Goal: Book appointment/travel/reservation

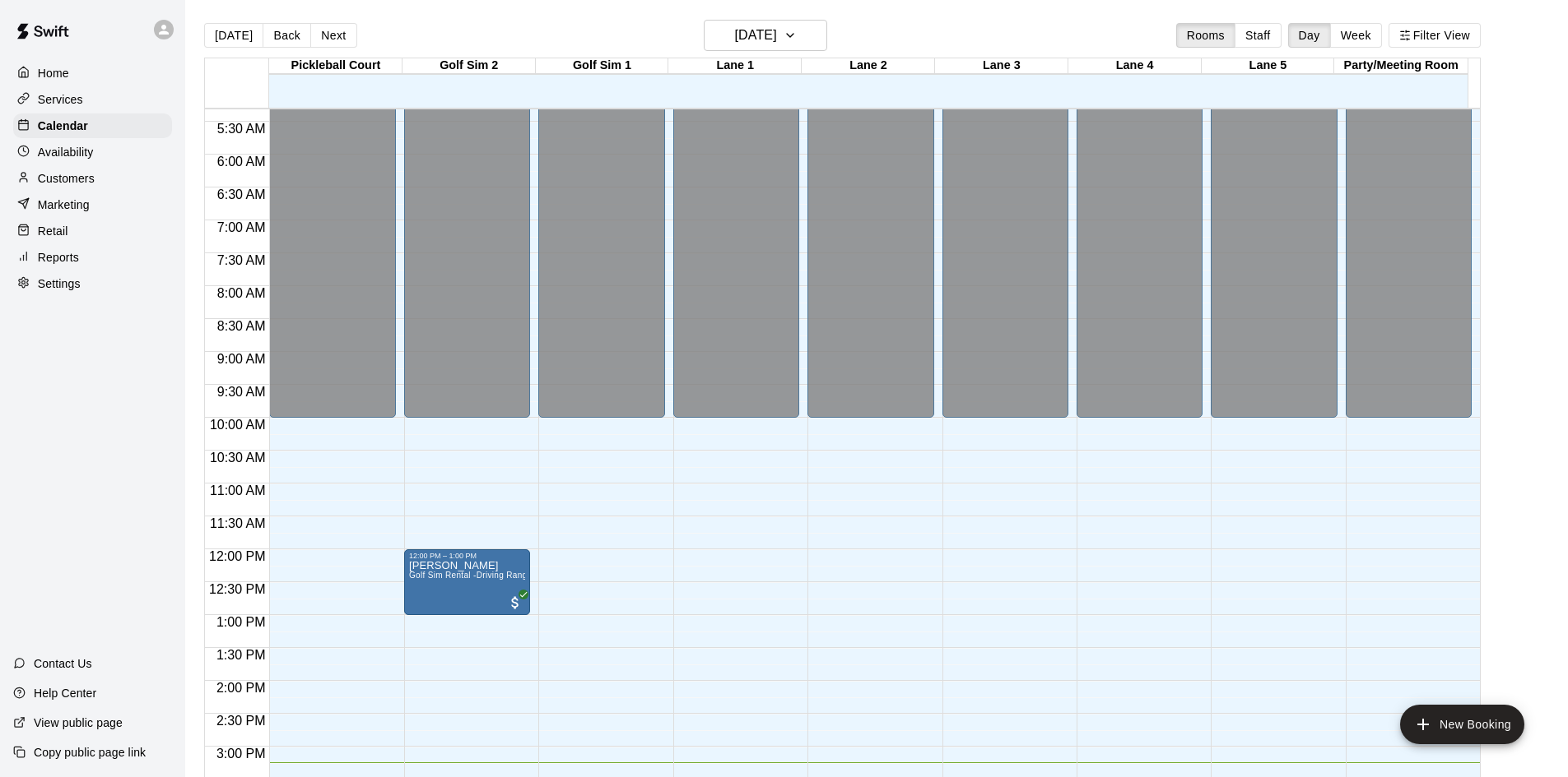
scroll to position [596, 0]
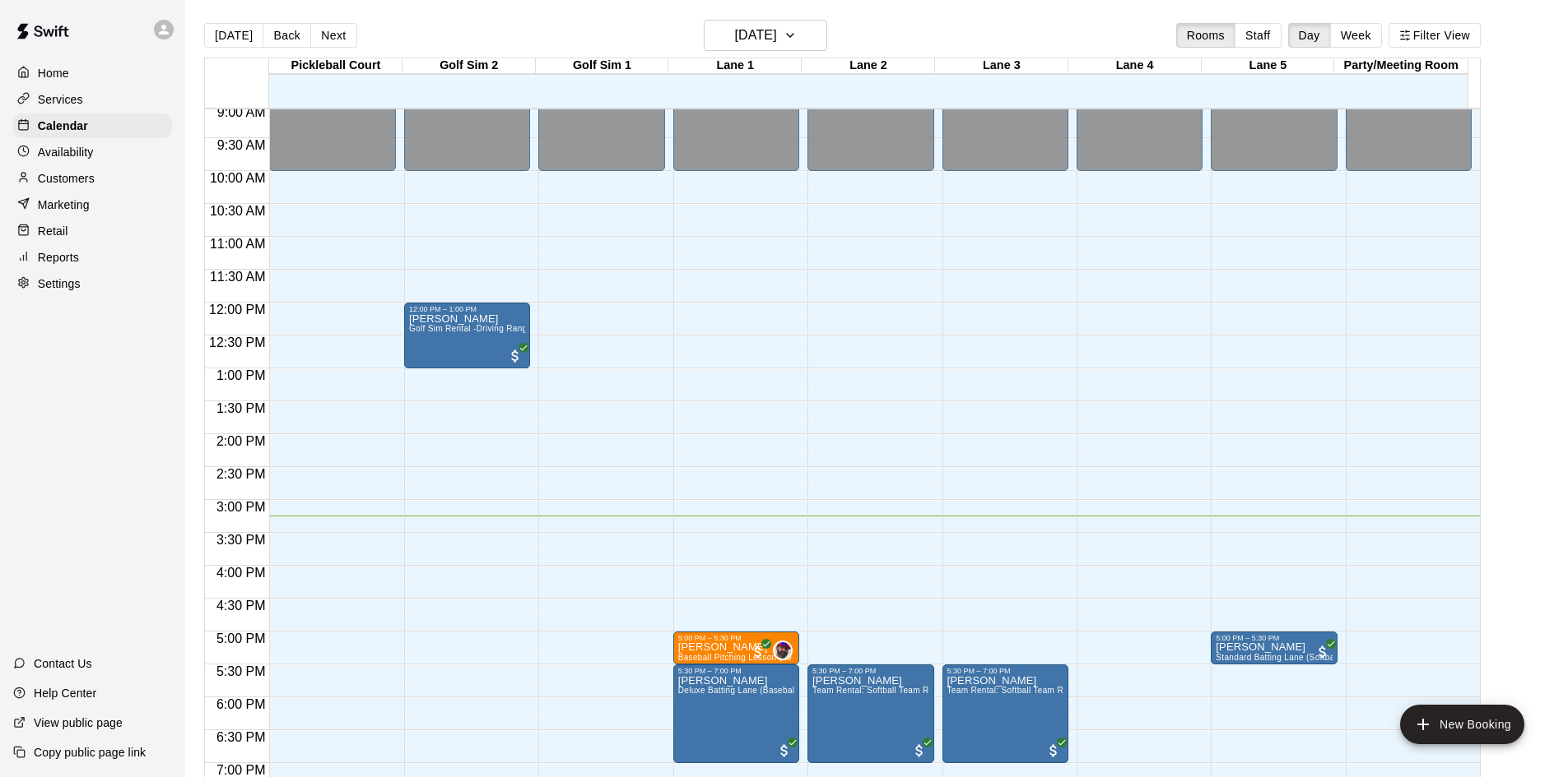
click at [86, 165] on div "Availability" at bounding box center [92, 152] width 158 height 25
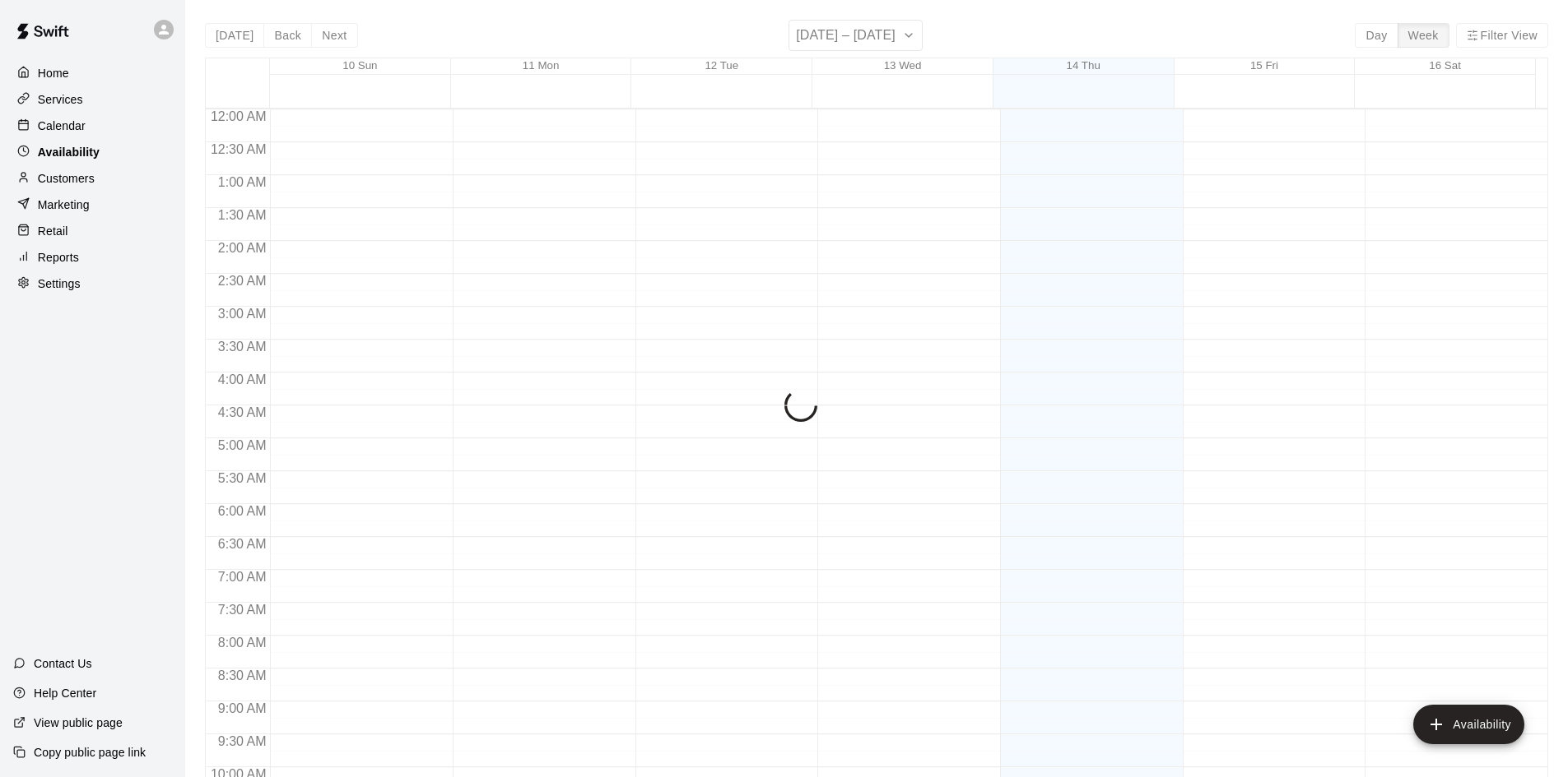
scroll to position [894, 0]
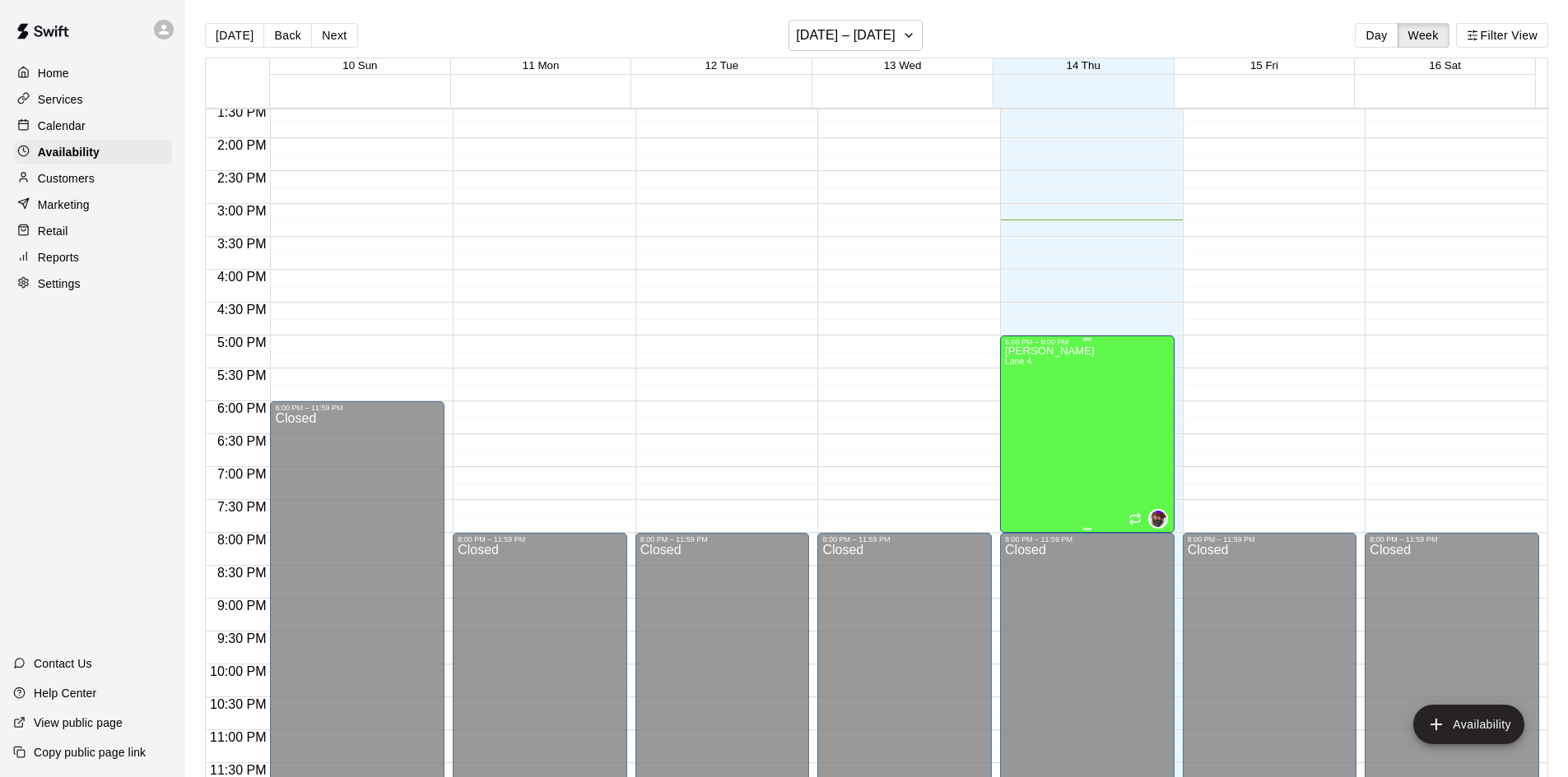
click at [1108, 439] on div "[PERSON_NAME] [PERSON_NAME] 4" at bounding box center [1087, 735] width 165 height 777
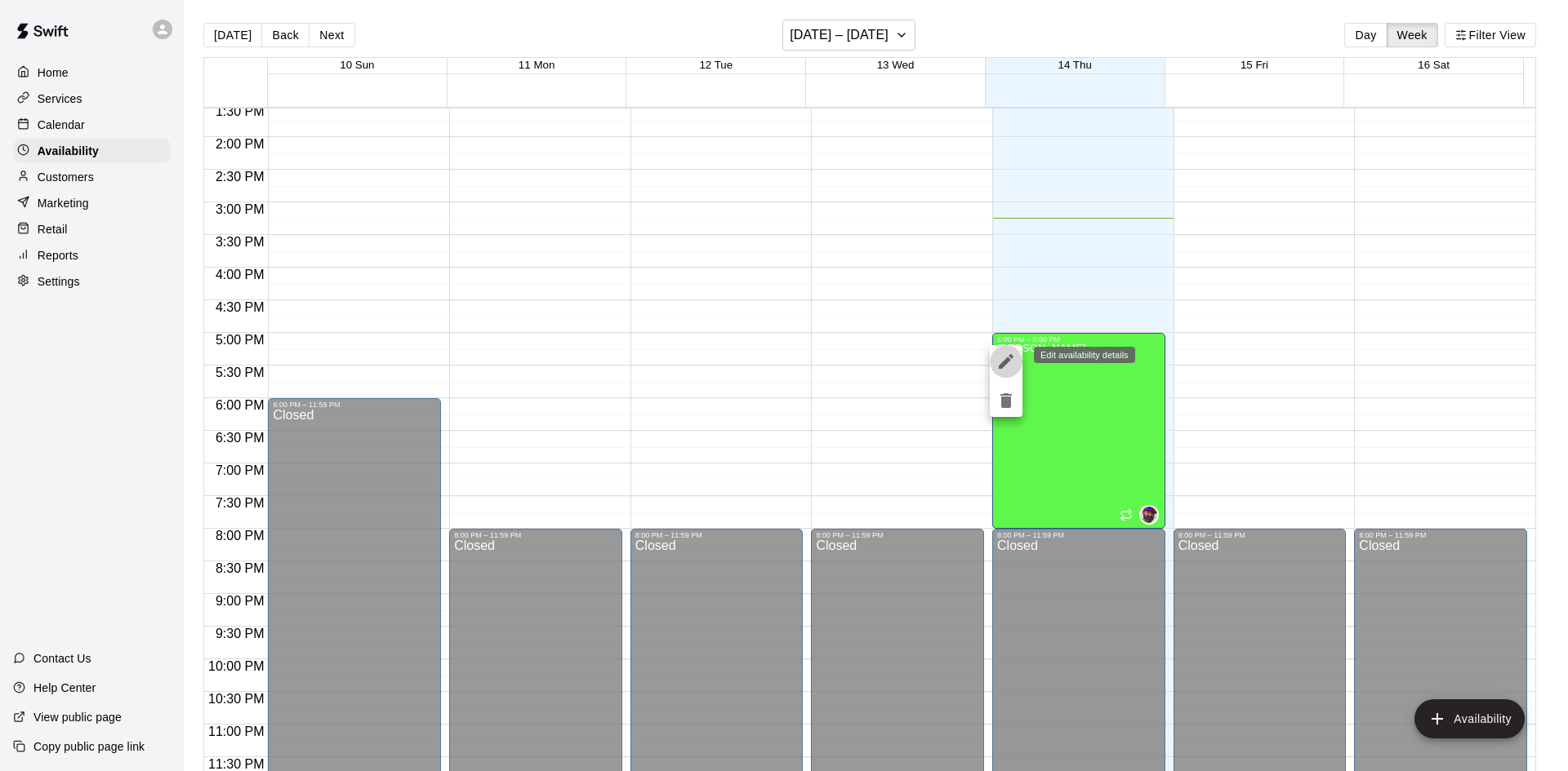
click at [1006, 360] on icon "edit" at bounding box center [1006, 361] width 15 height 15
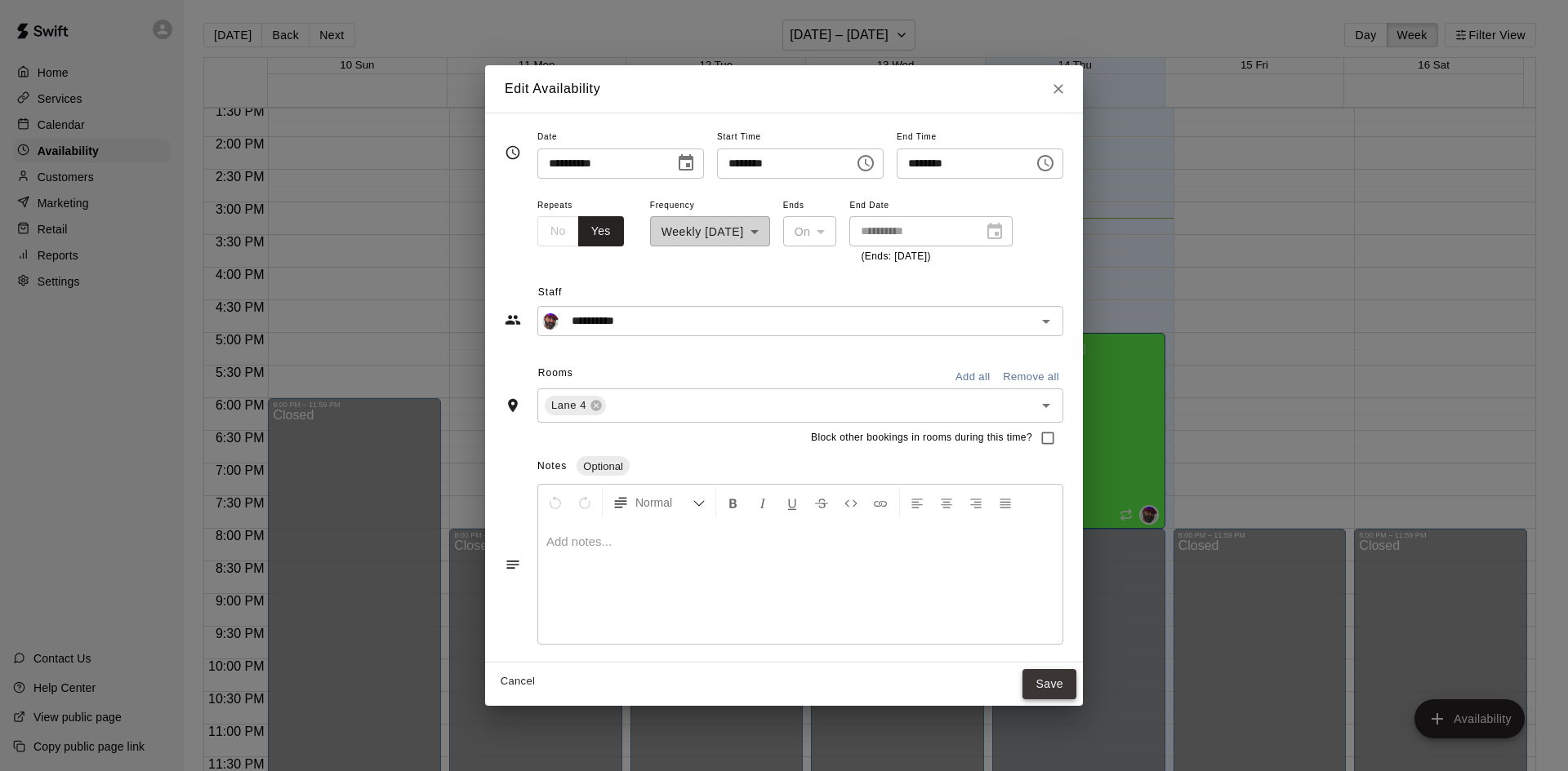
click at [1076, 691] on button "Save" at bounding box center [1049, 684] width 54 height 30
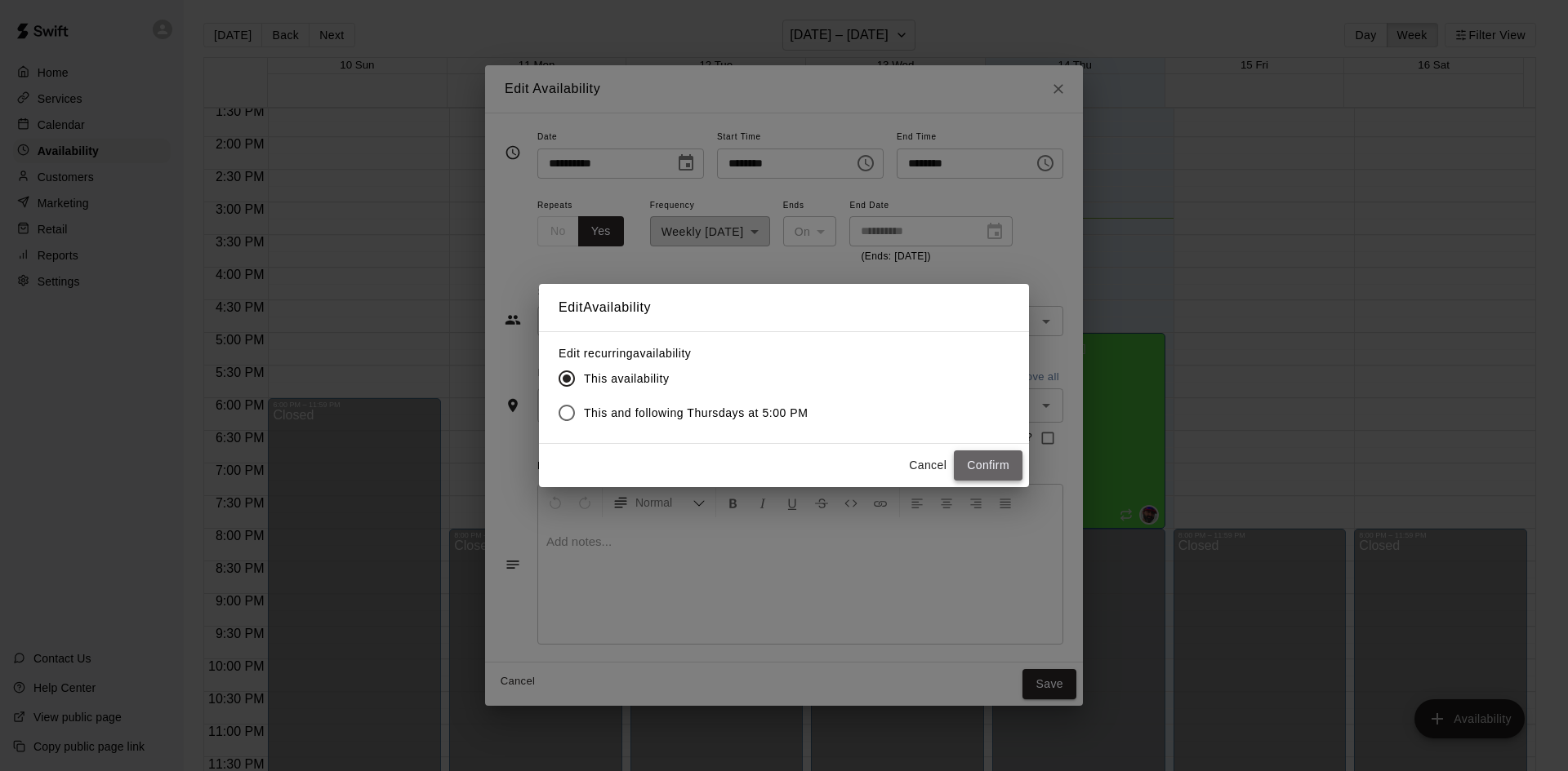
click at [979, 469] on button "Confirm" at bounding box center [988, 465] width 69 height 30
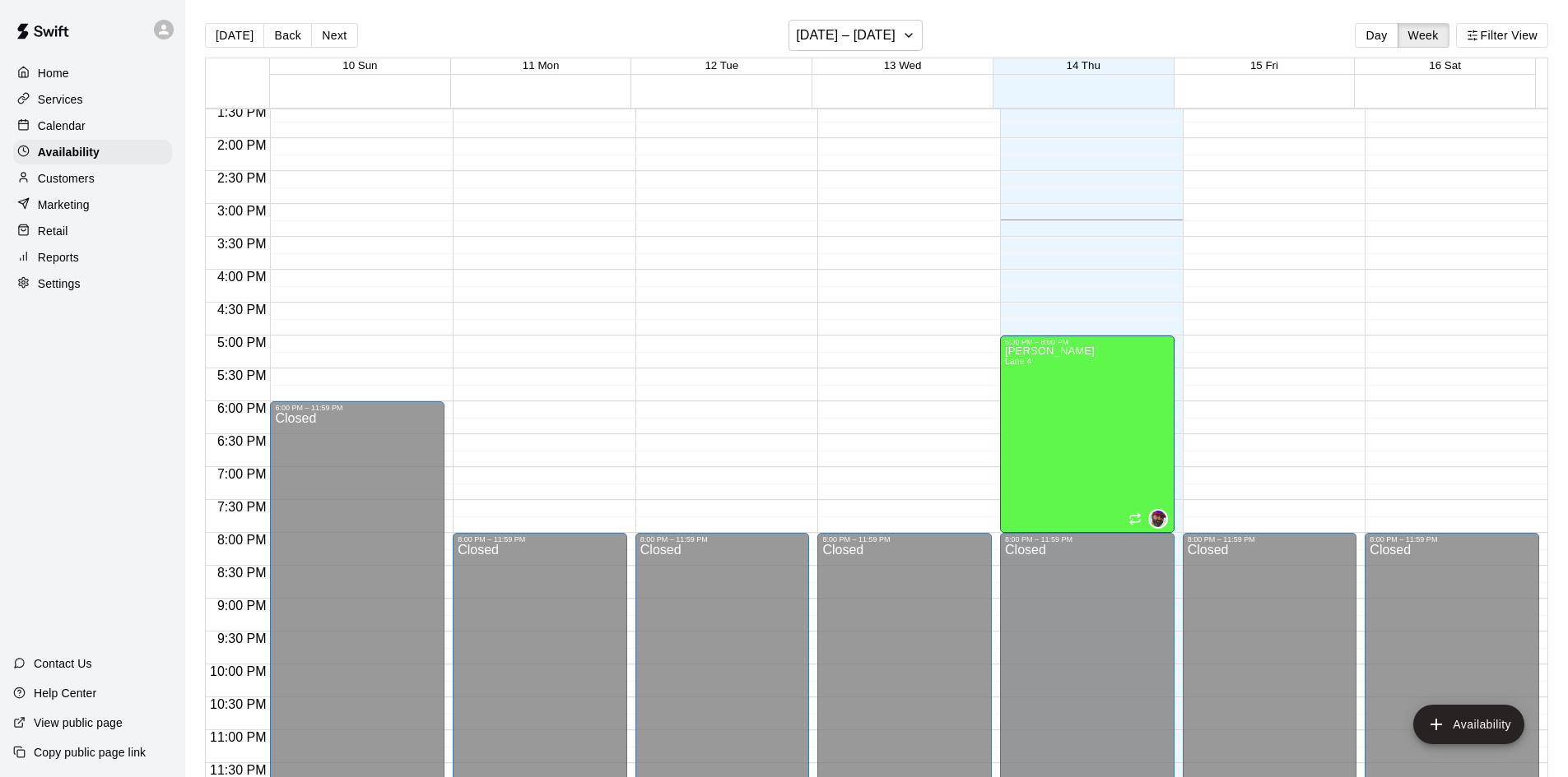
click at [35, 70] on div at bounding box center [27, 73] width 20 height 16
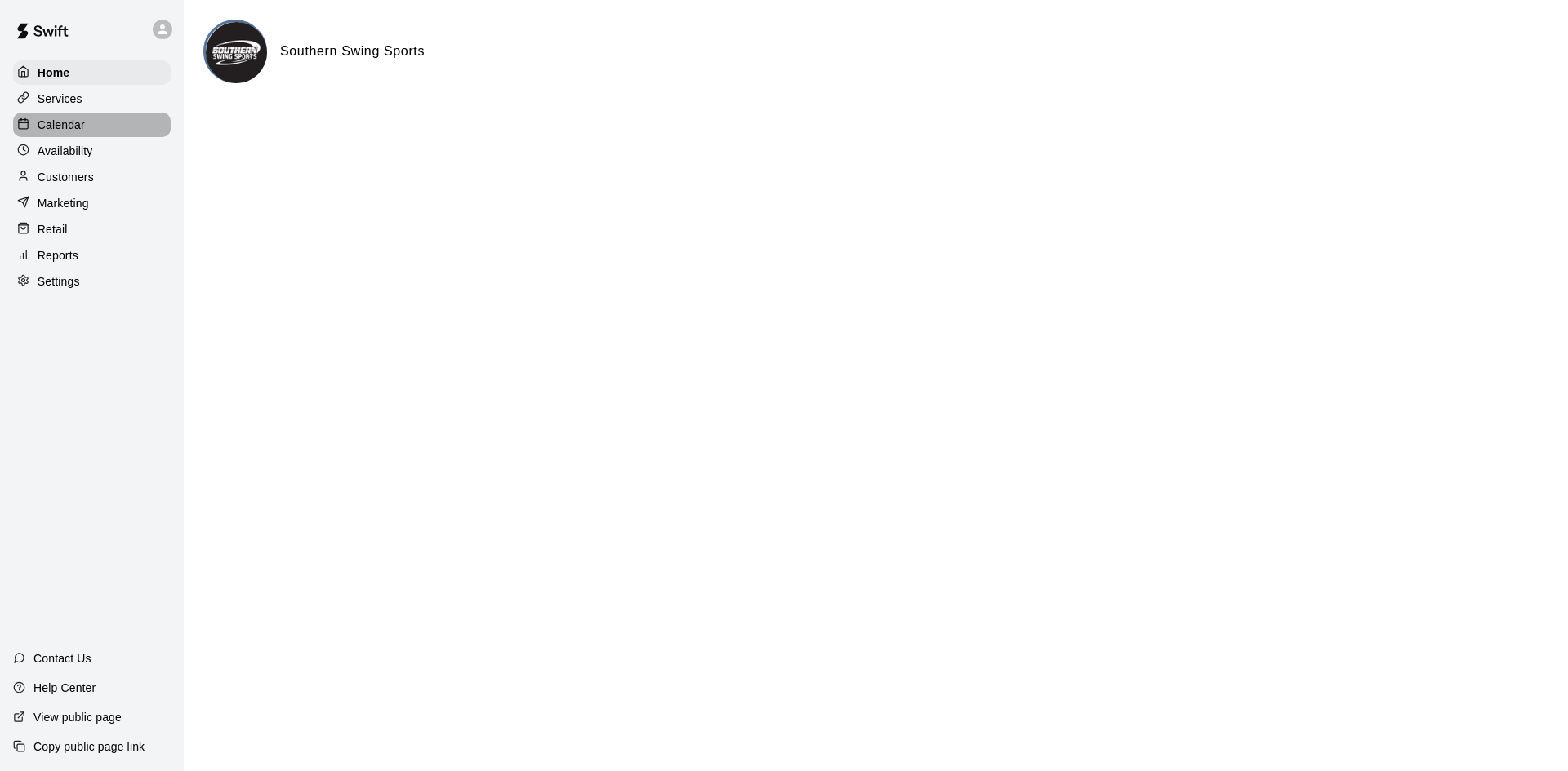
click at [54, 127] on p "Calendar" at bounding box center [61, 125] width 47 height 17
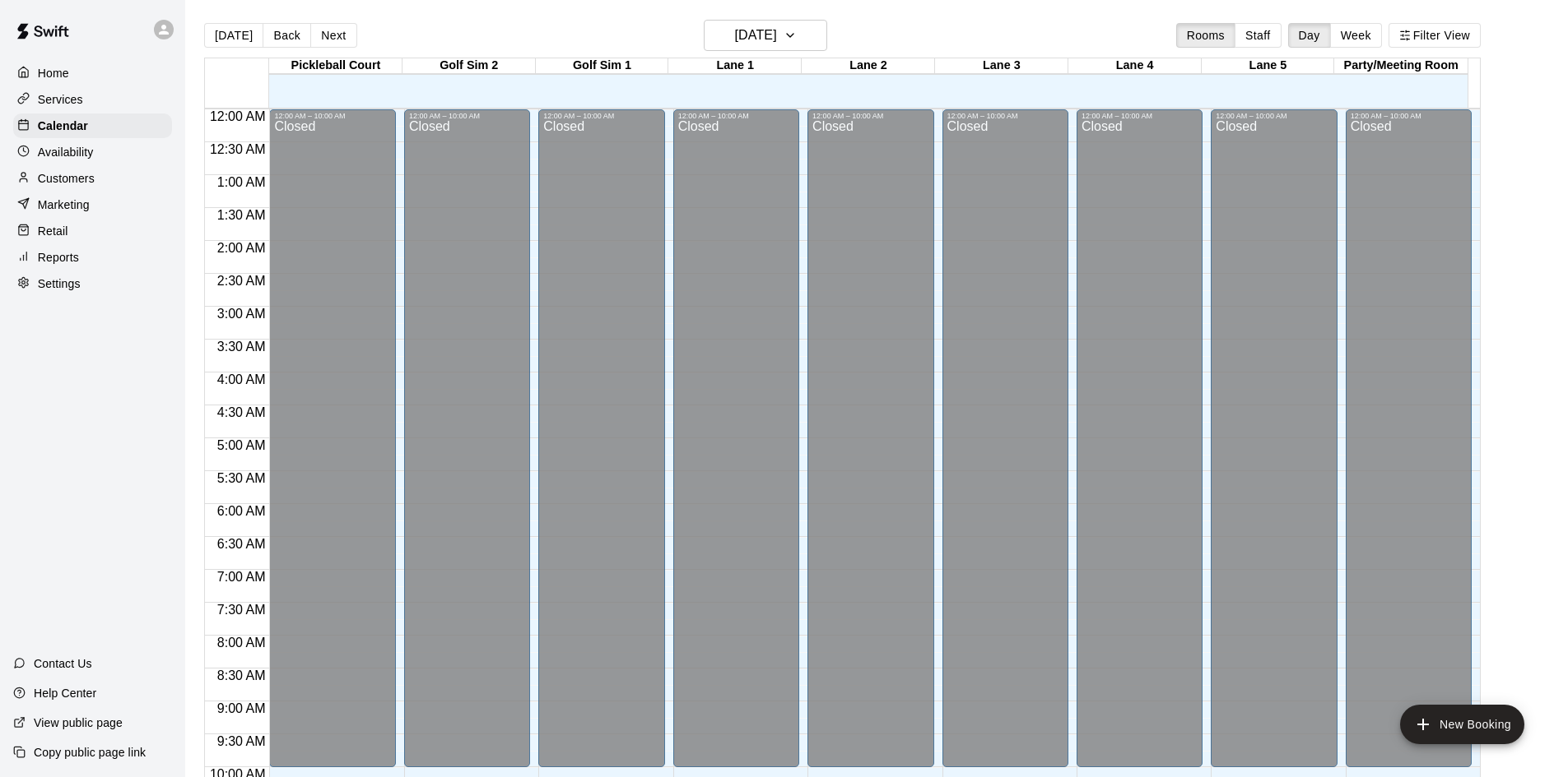
scroll to position [843, 0]
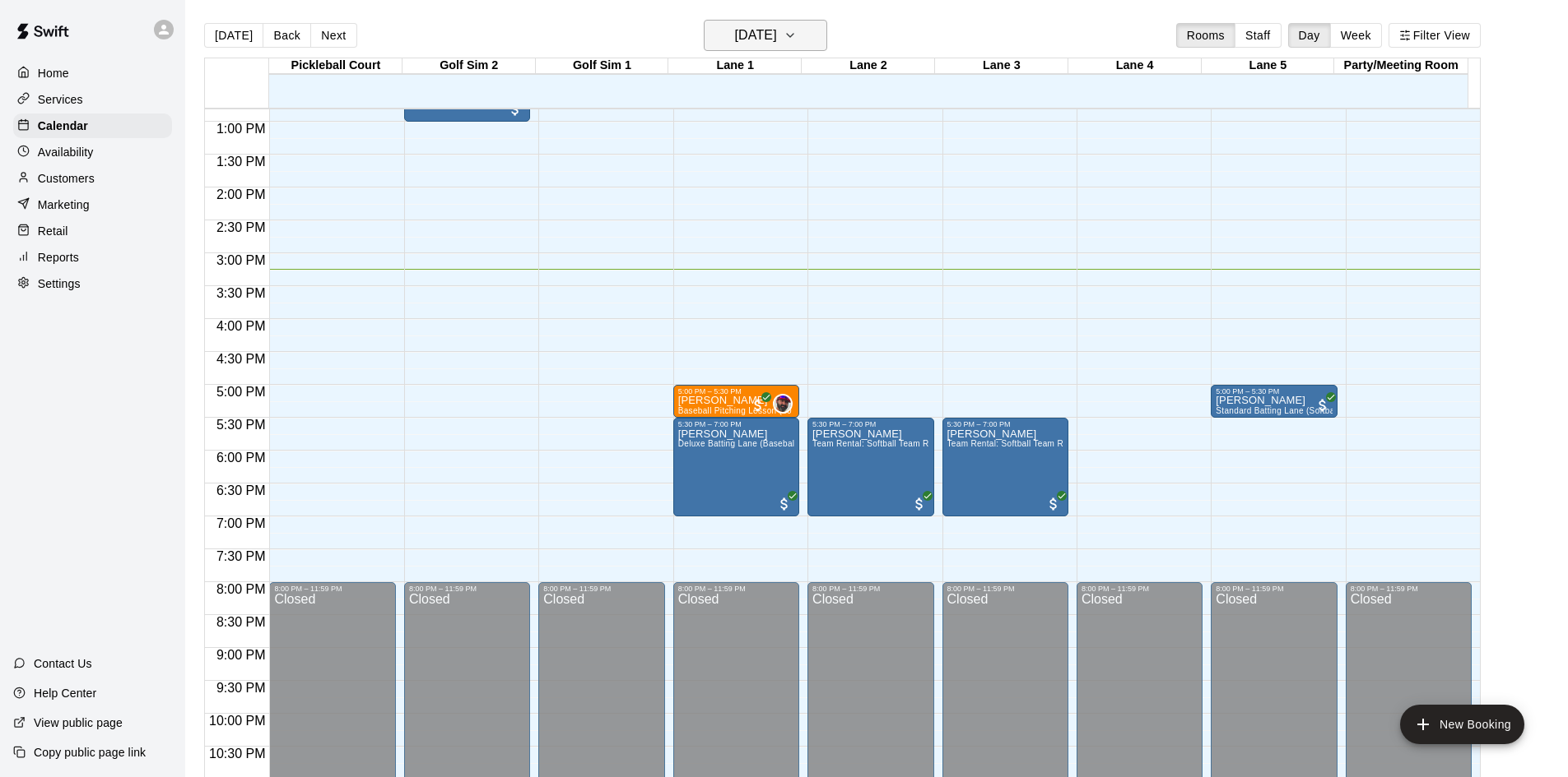
click at [777, 38] on h6 "[DATE]" at bounding box center [755, 35] width 42 height 23
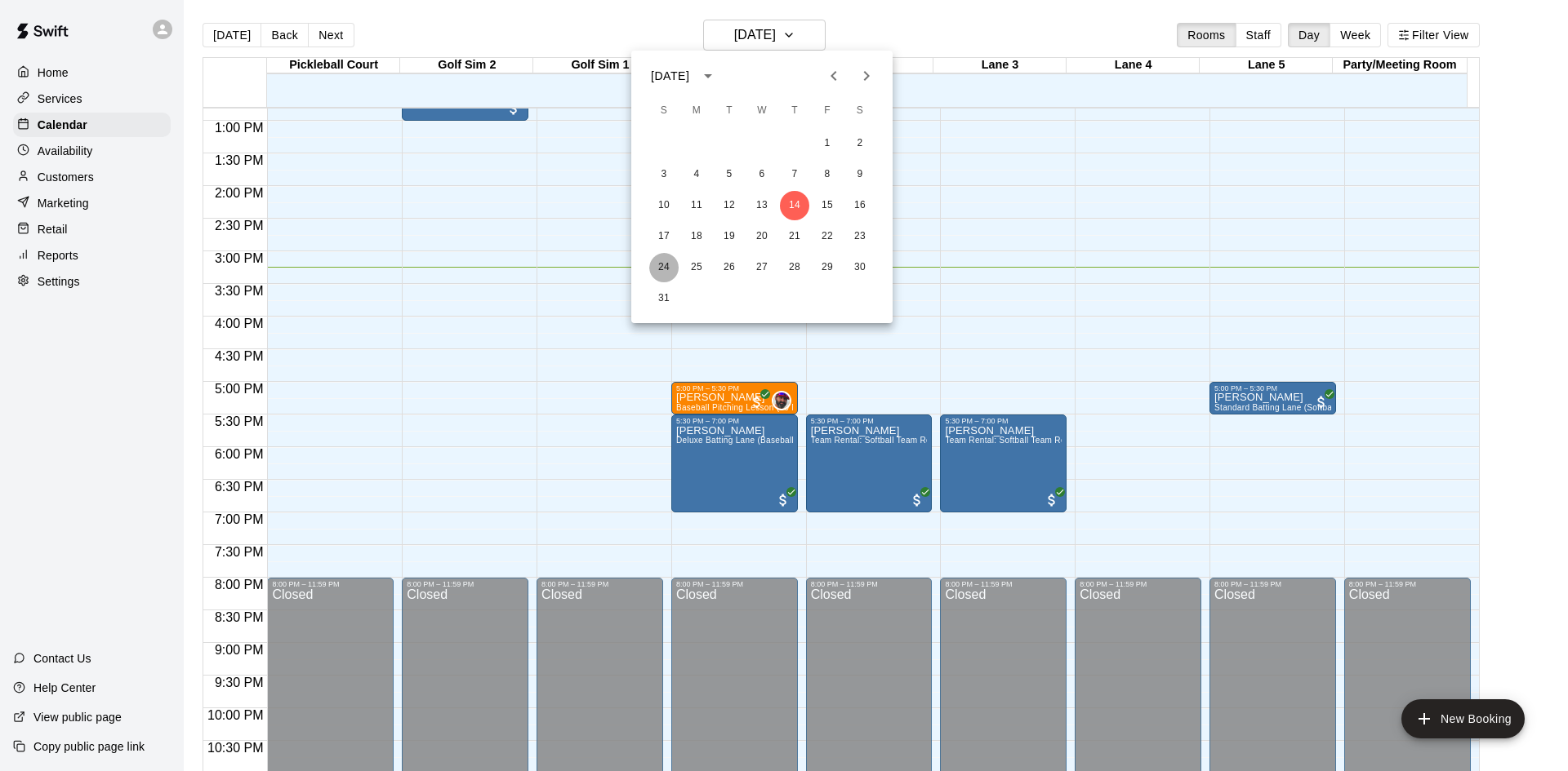
click at [655, 271] on button "24" at bounding box center [663, 267] width 29 height 29
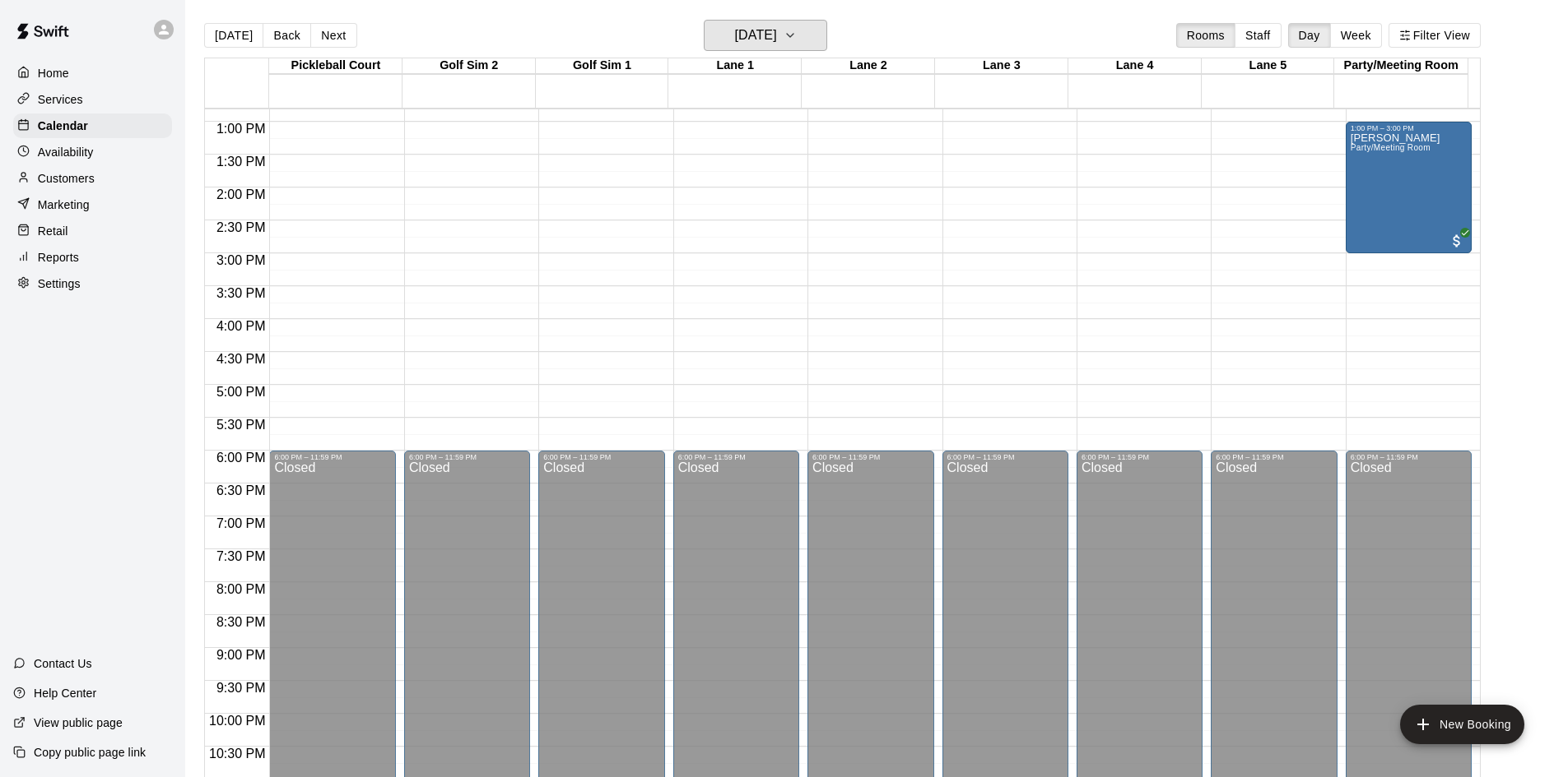
scroll to position [596, 0]
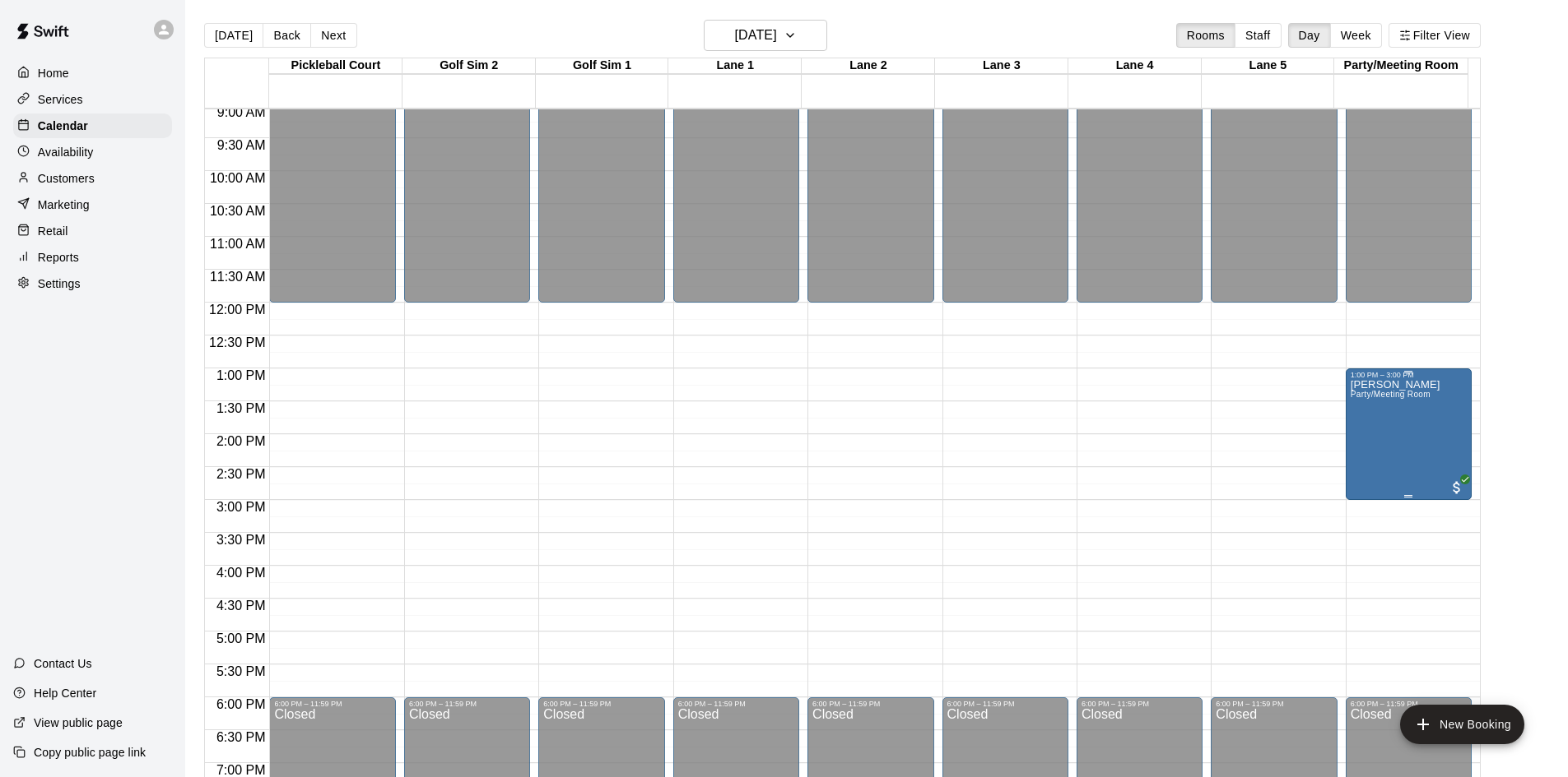
click at [1386, 385] on p "[PERSON_NAME]" at bounding box center [1394, 385] width 89 height 0
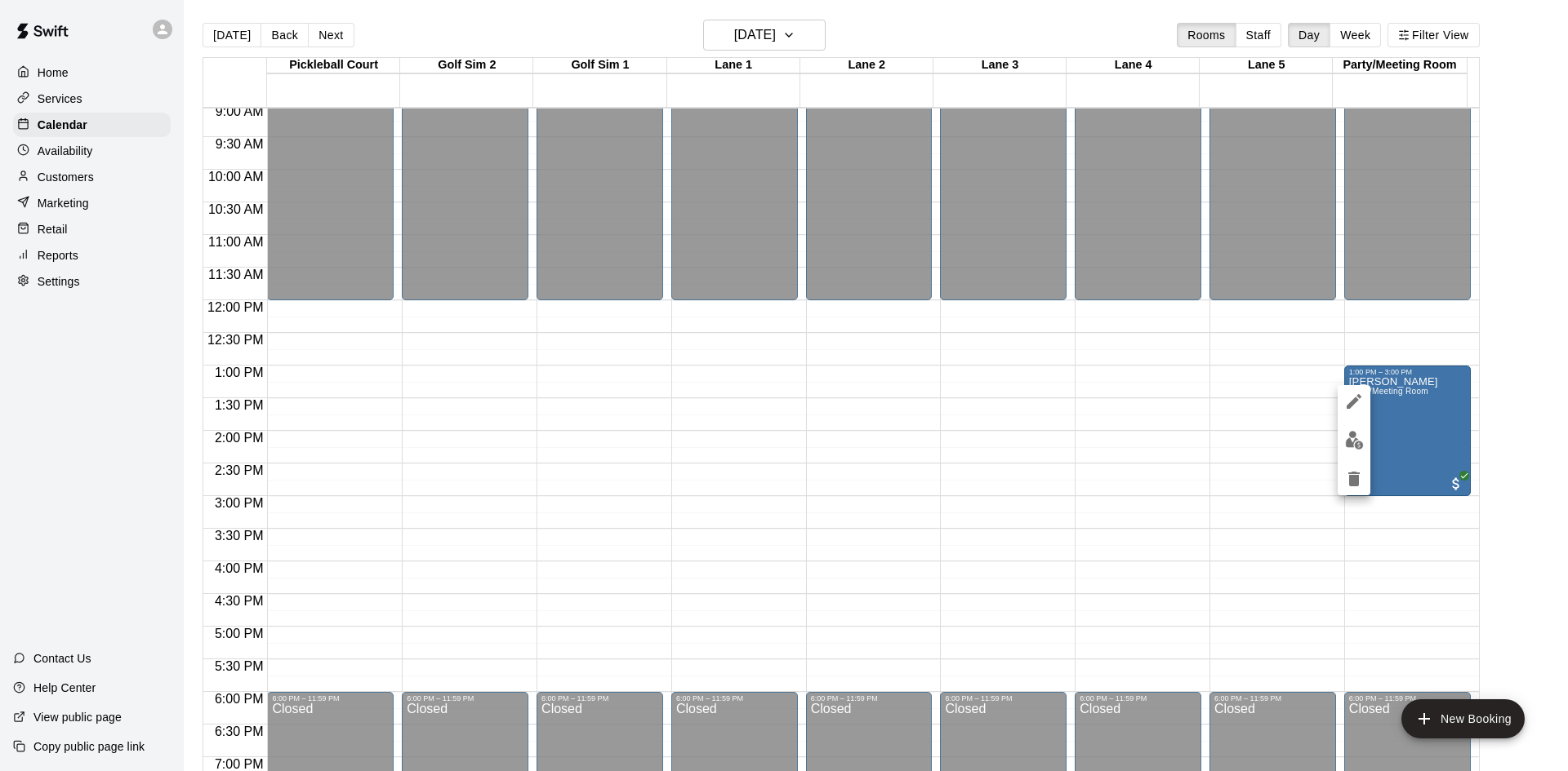
click at [1403, 407] on div at bounding box center [784, 386] width 1568 height 771
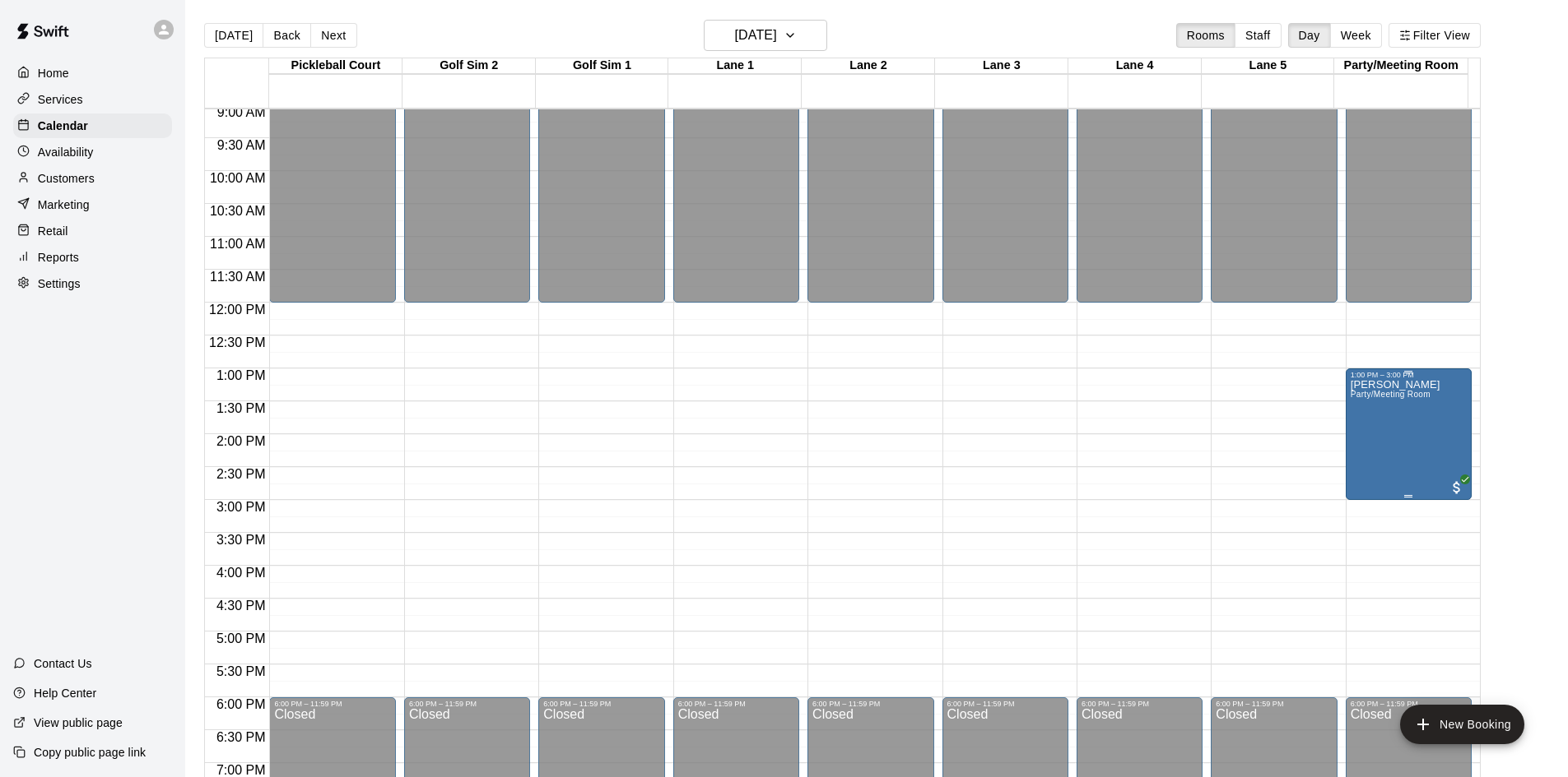
click at [1387, 394] on span "Party/Meeting Room" at bounding box center [1390, 395] width 80 height 9
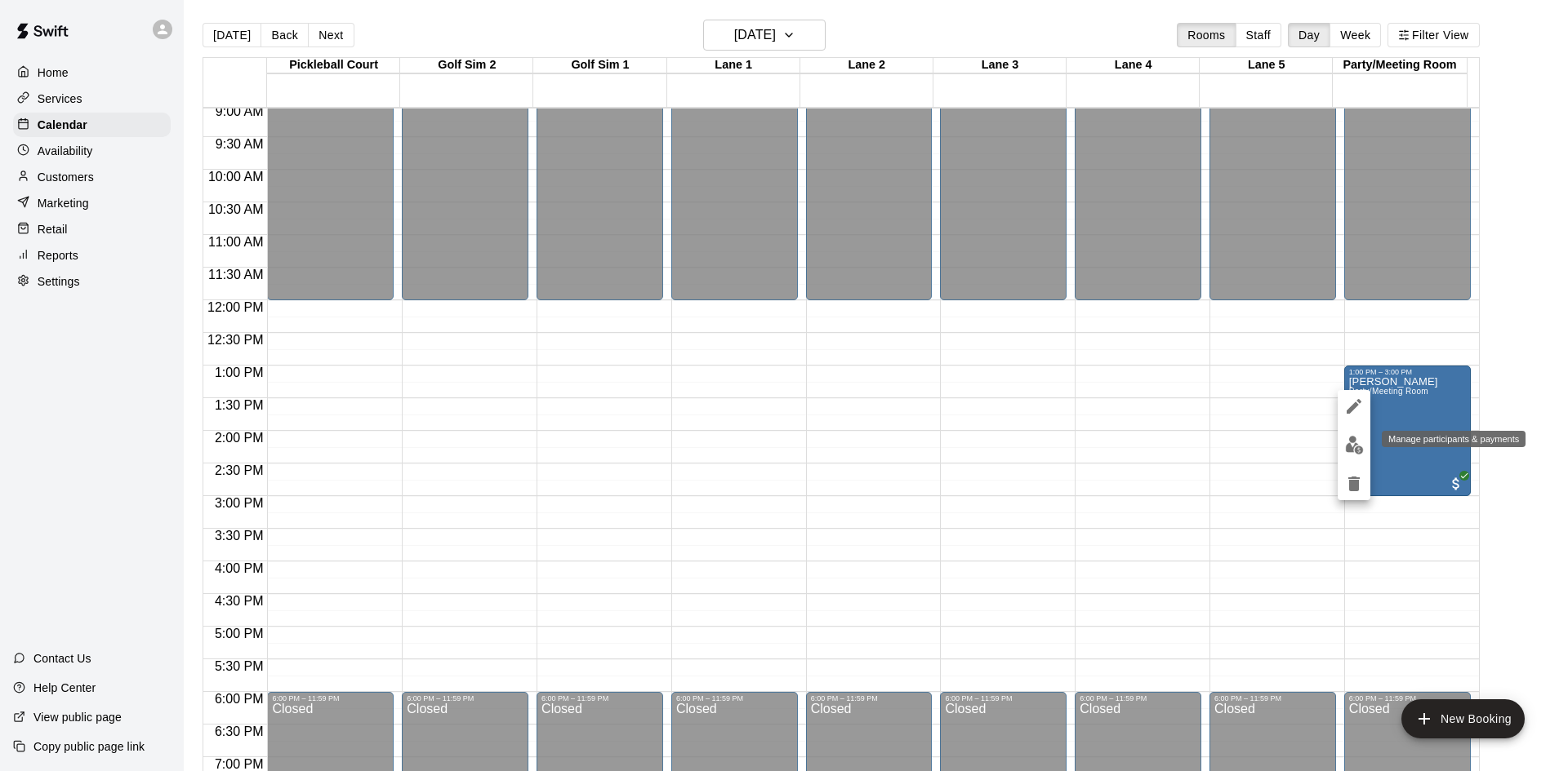
click at [1362, 450] on img "edit" at bounding box center [1354, 444] width 18 height 18
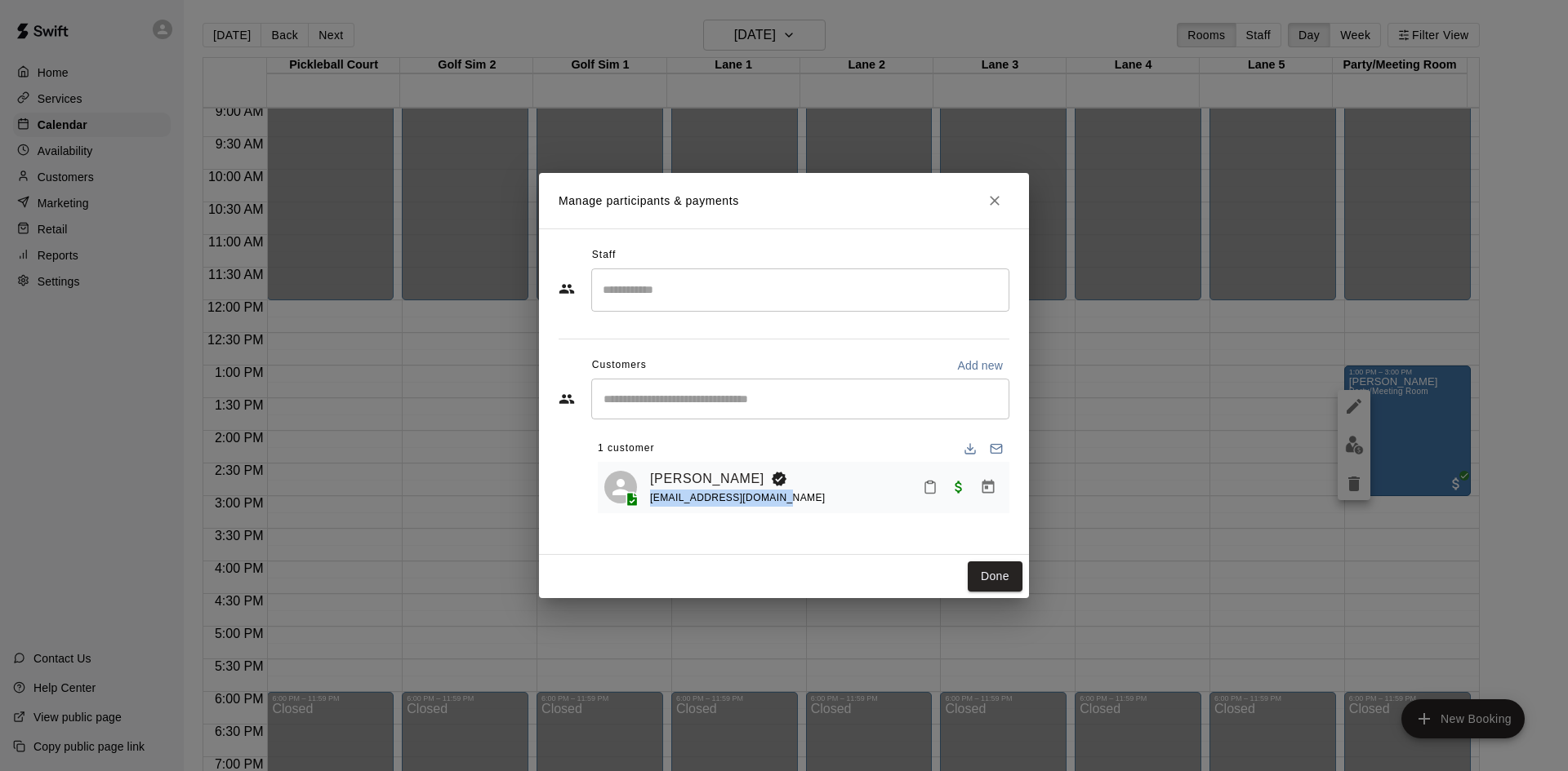
drag, startPoint x: 774, startPoint y: 502, endPoint x: 648, endPoint y: 505, distance: 126.0
click at [648, 505] on div "[PERSON_NAME] [EMAIL_ADDRESS][DOMAIN_NAME]" at bounding box center [804, 488] width 399 height 39
copy span "[EMAIL_ADDRESS][DOMAIN_NAME]"
click at [991, 204] on icon "Close" at bounding box center [994, 200] width 17 height 17
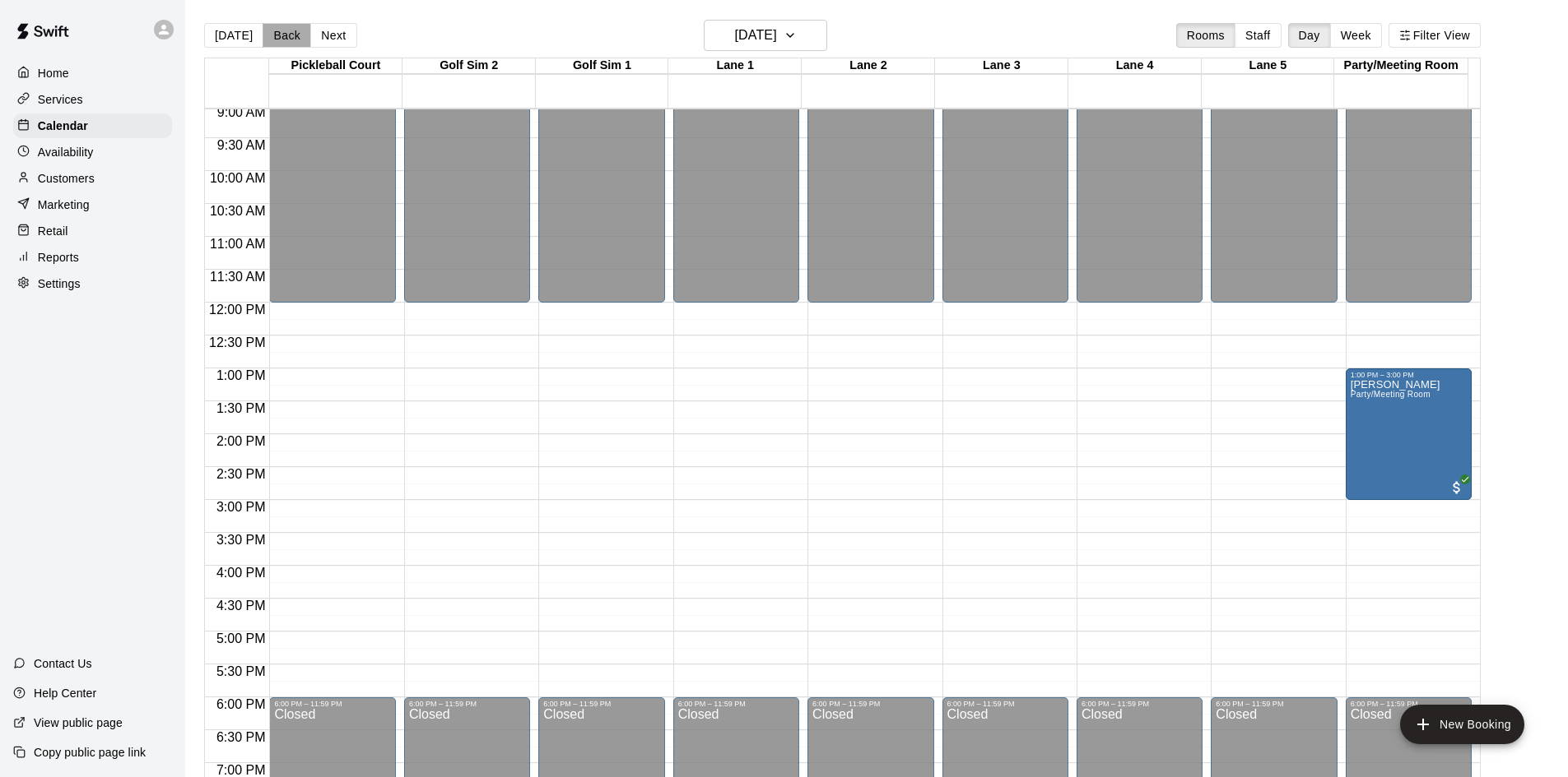
click at [290, 31] on button "Back" at bounding box center [287, 35] width 49 height 25
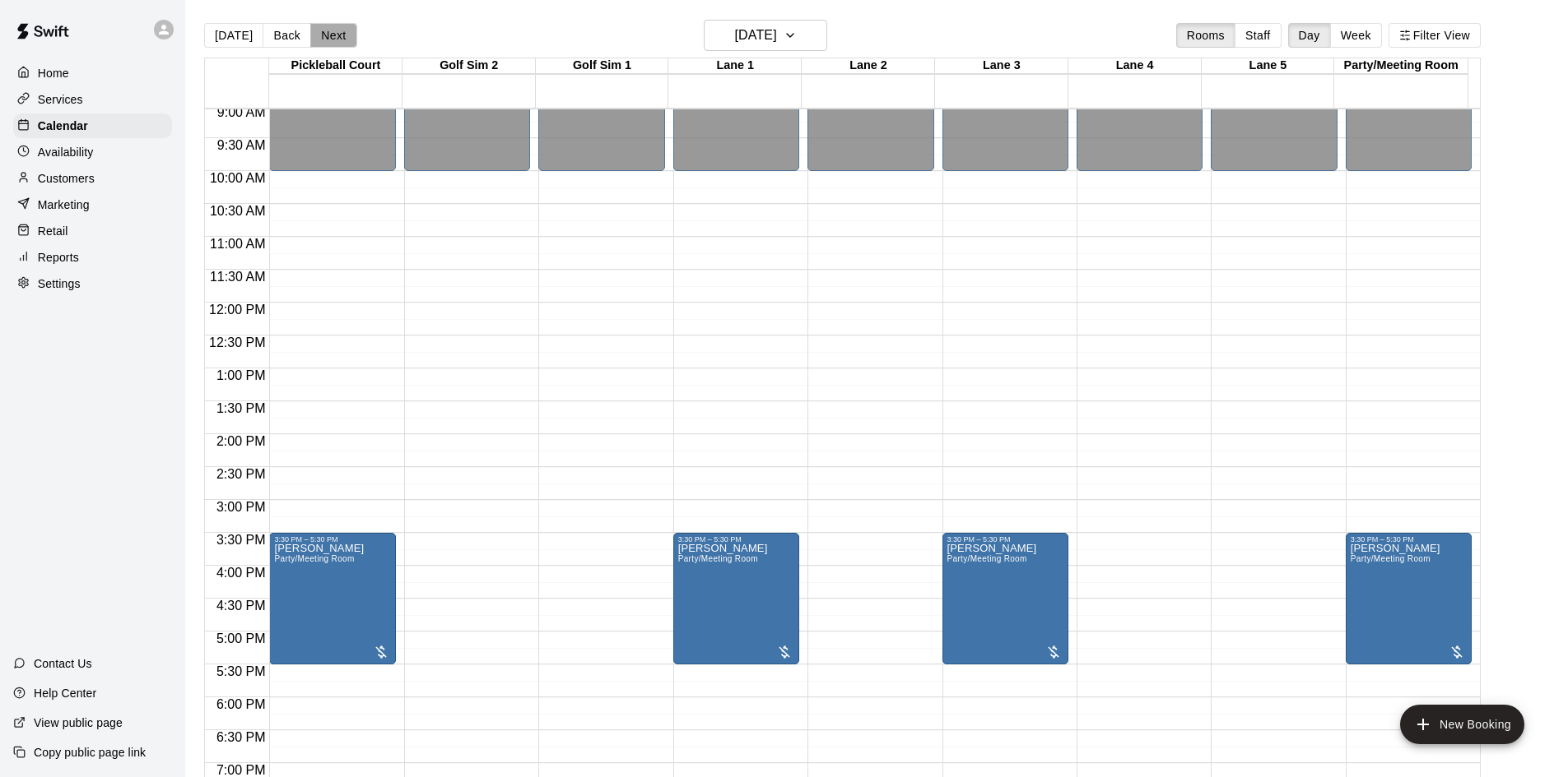
click at [340, 37] on button "Next" at bounding box center [333, 35] width 46 height 25
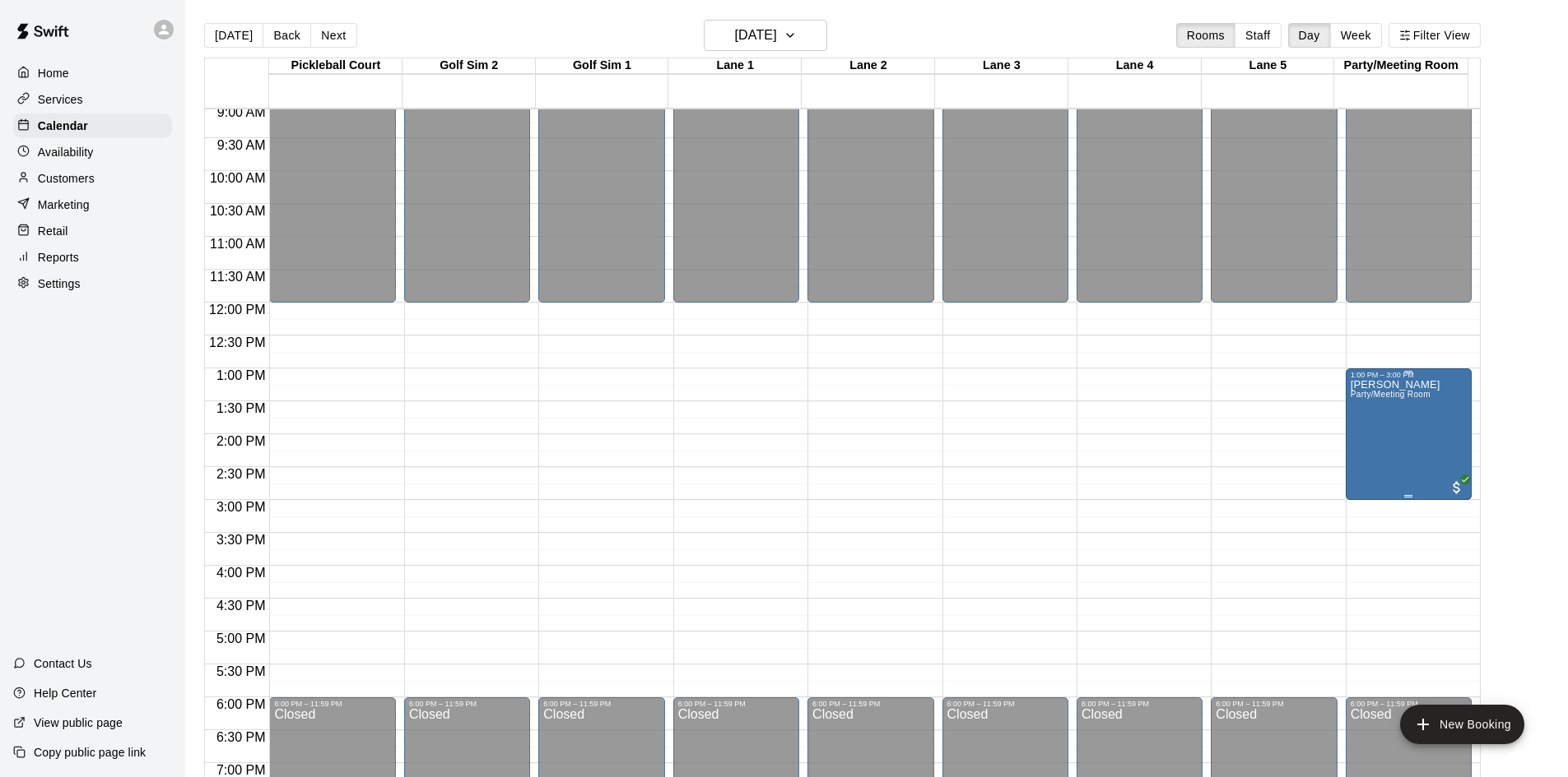
click at [1374, 399] on span "Party/Meeting Room" at bounding box center [1390, 395] width 80 height 9
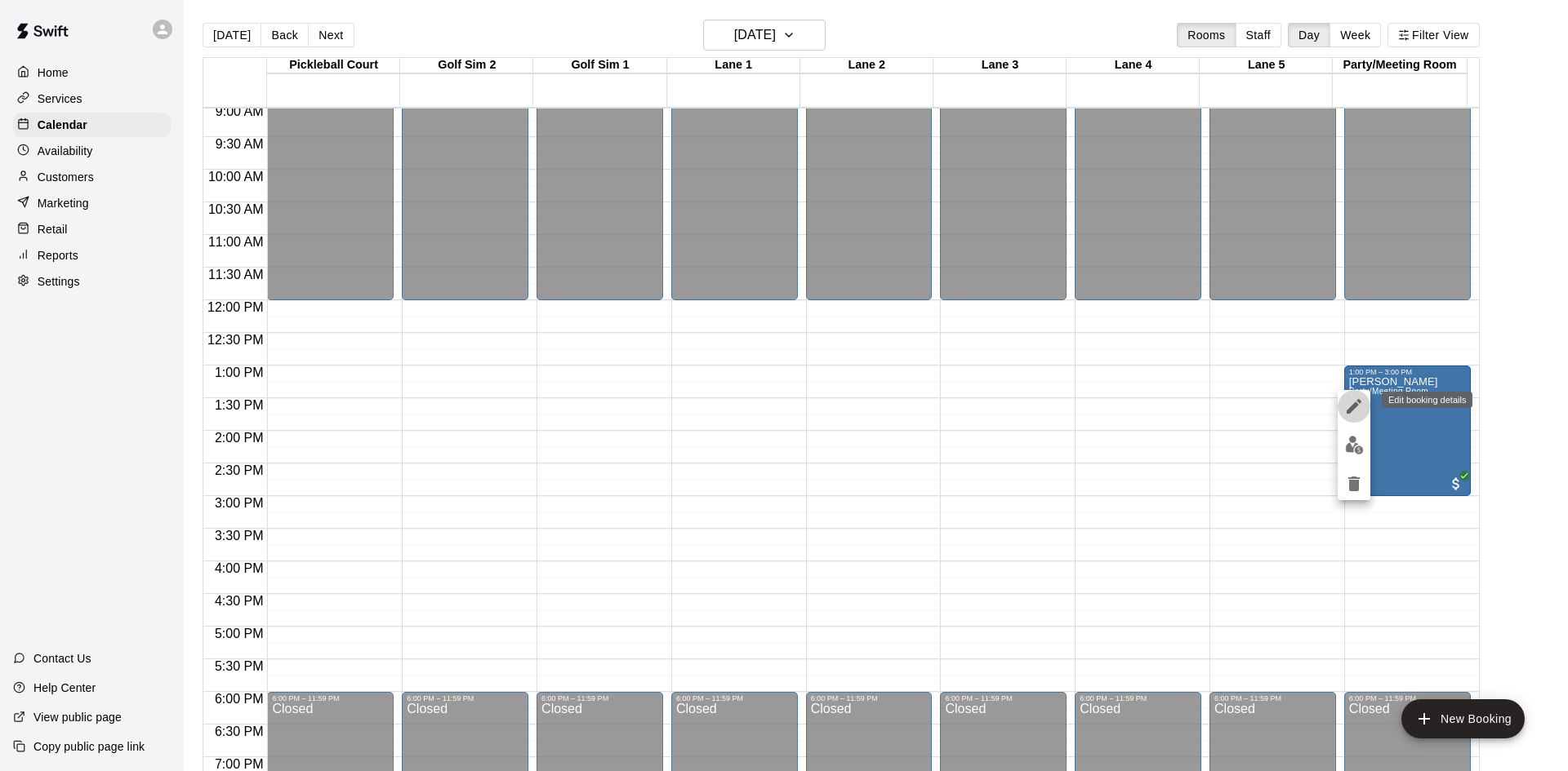
click at [1360, 402] on icon "edit" at bounding box center [1354, 407] width 15 height 15
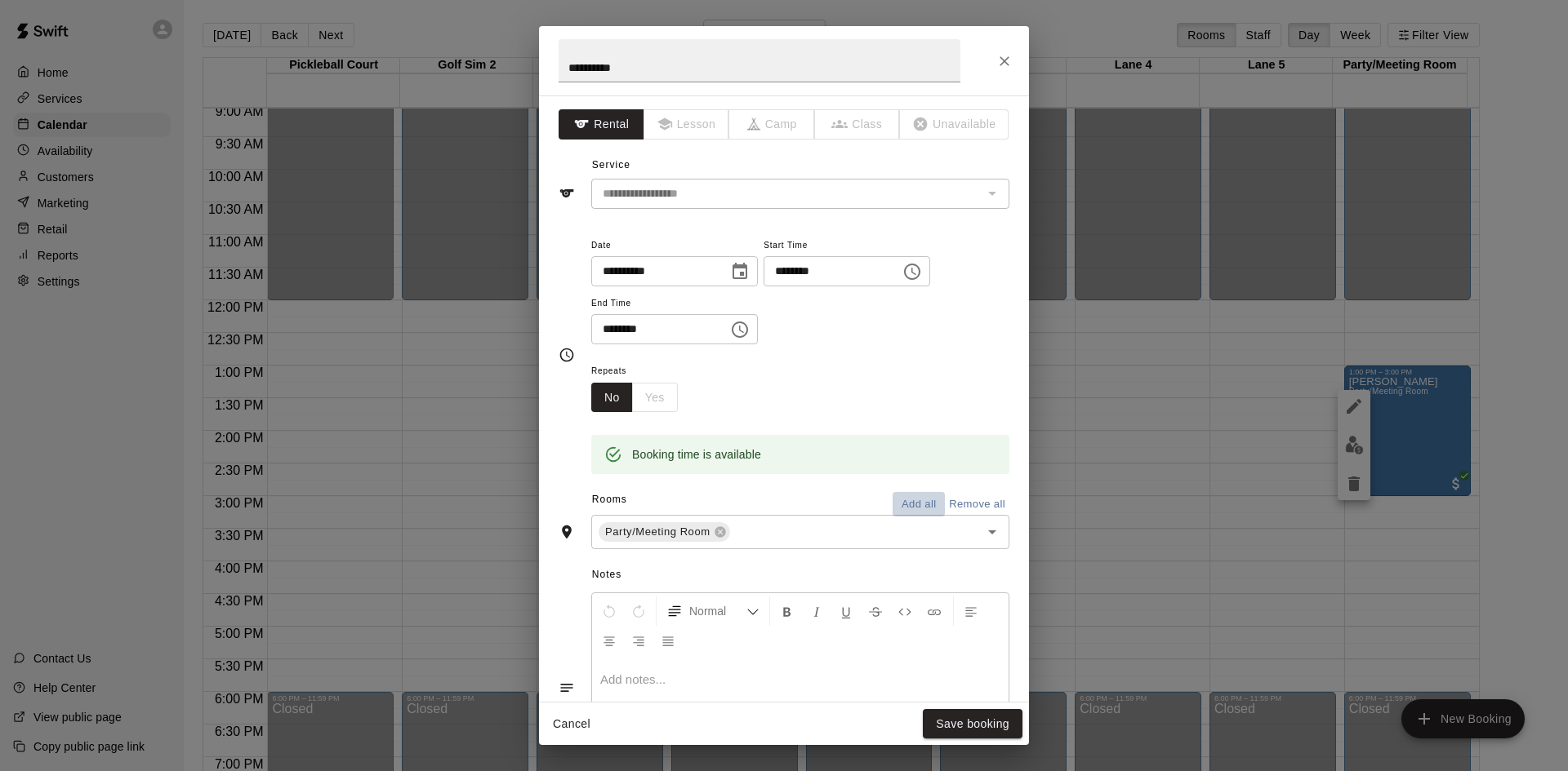
click at [892, 504] on button "Add all" at bounding box center [918, 505] width 52 height 25
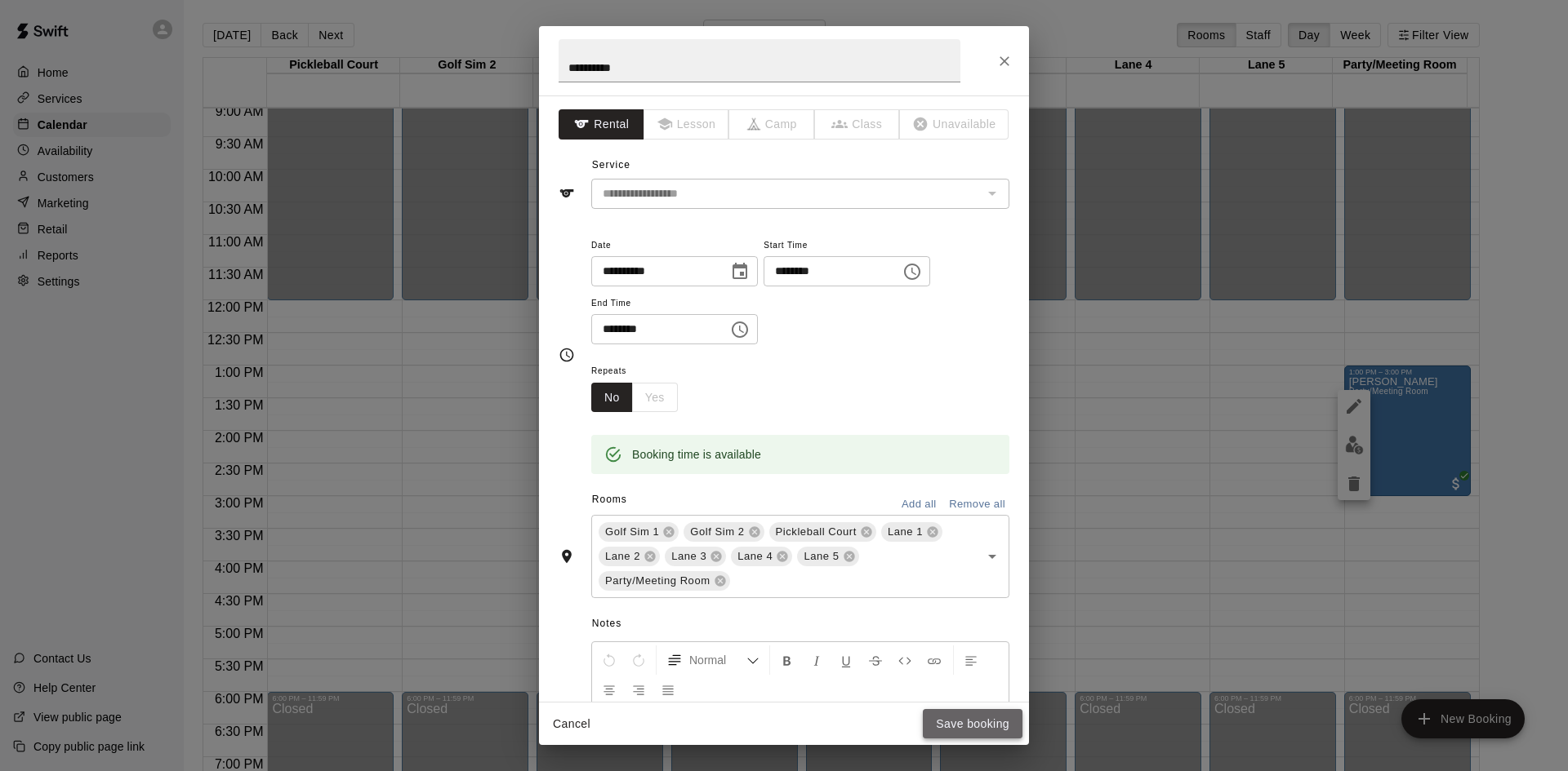
click at [982, 729] on button "Save booking" at bounding box center [972, 724] width 99 height 30
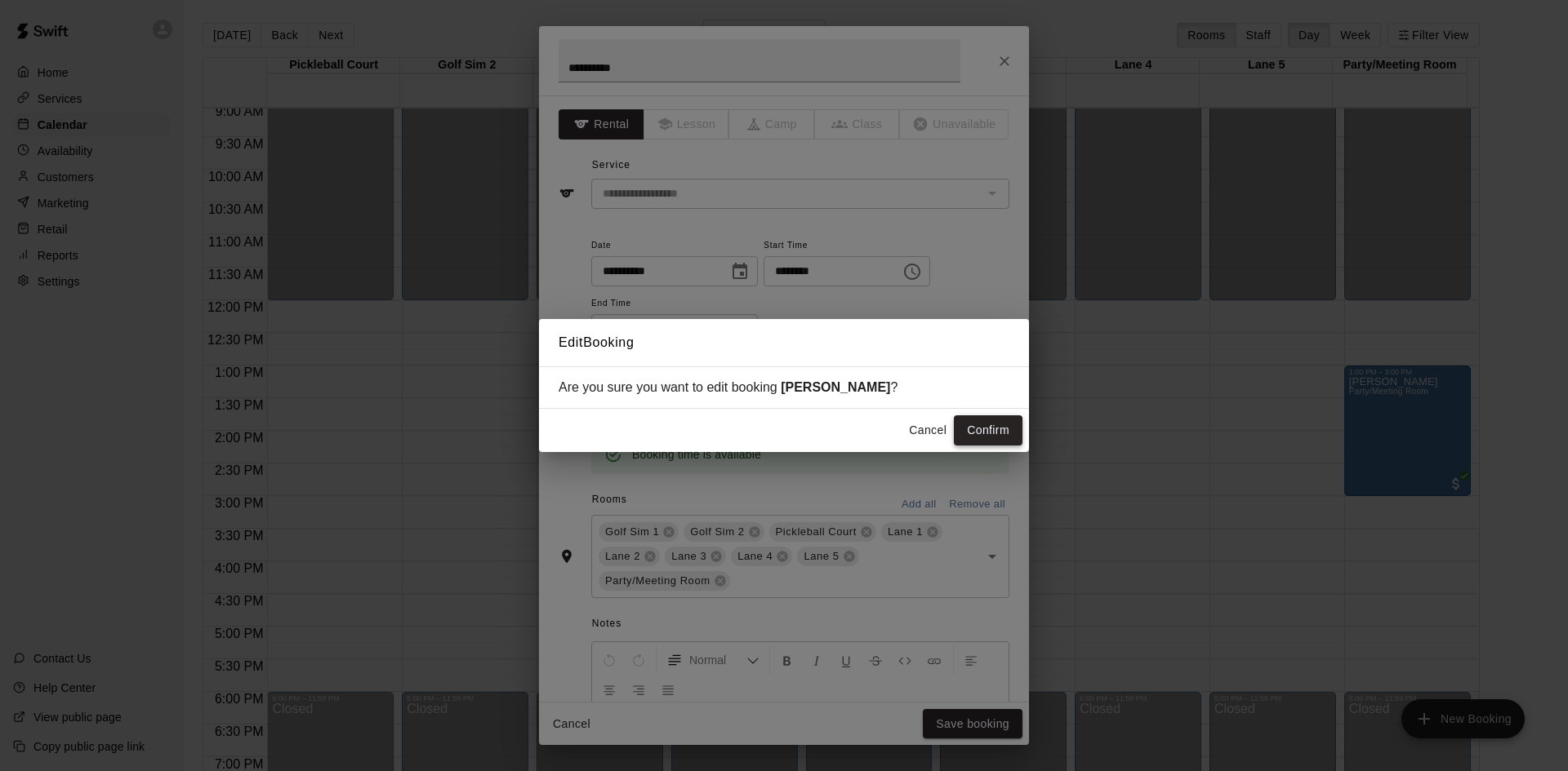
click at [970, 434] on button "Confirm" at bounding box center [988, 430] width 69 height 30
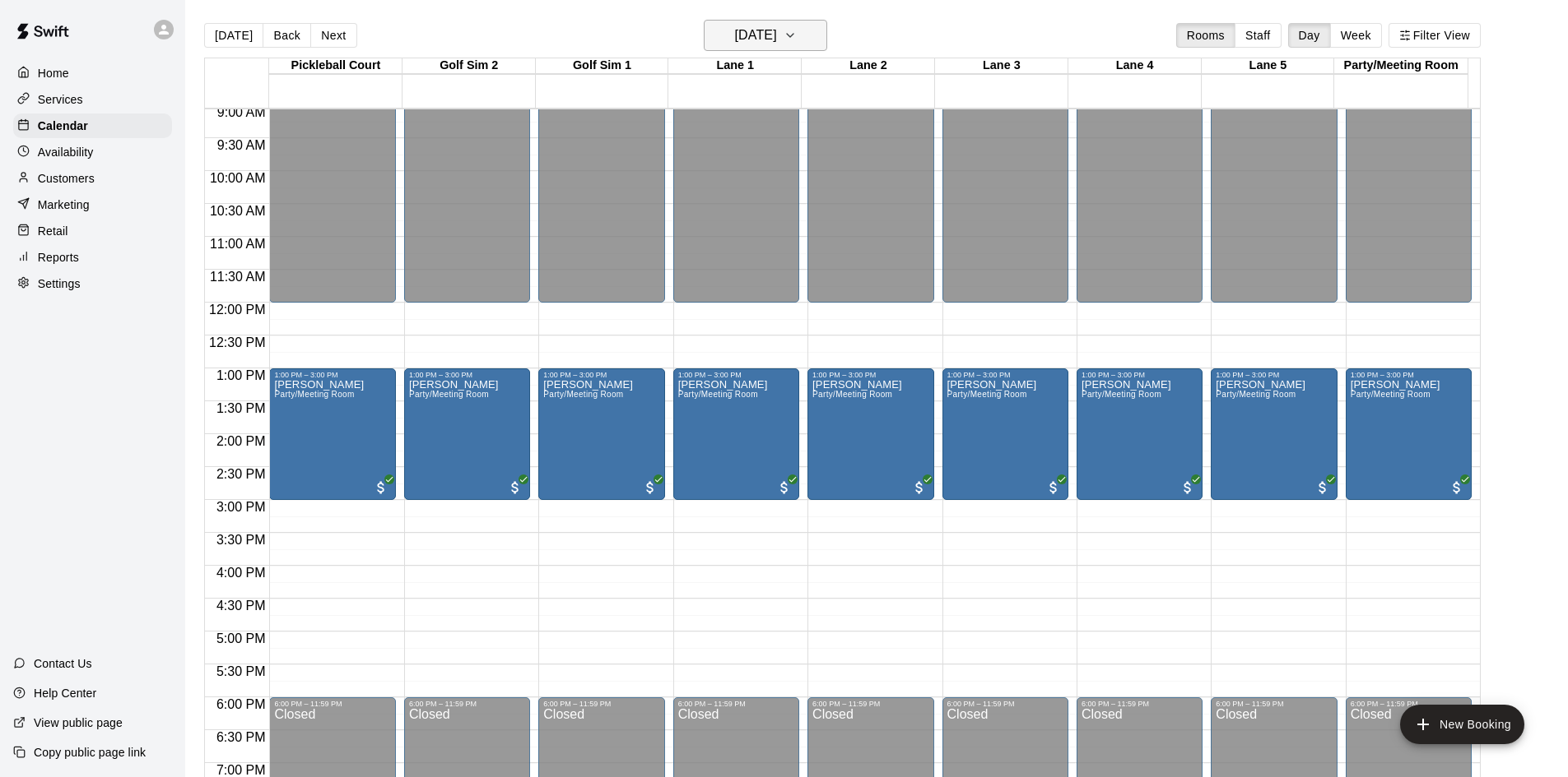
click at [777, 42] on h6 "[DATE]" at bounding box center [755, 35] width 42 height 23
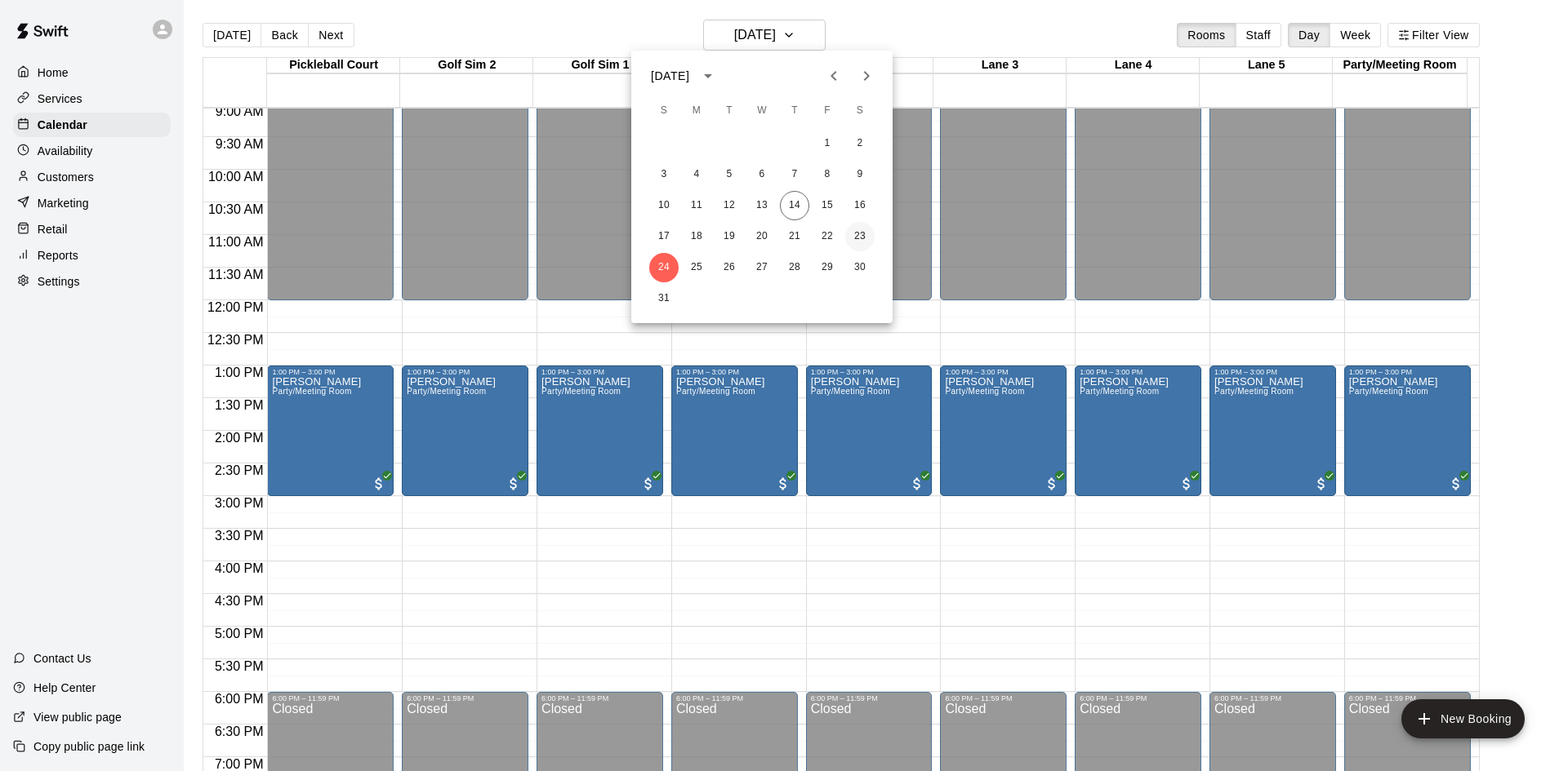
click at [860, 237] on button "23" at bounding box center [859, 236] width 29 height 29
